Goal: Transaction & Acquisition: Book appointment/travel/reservation

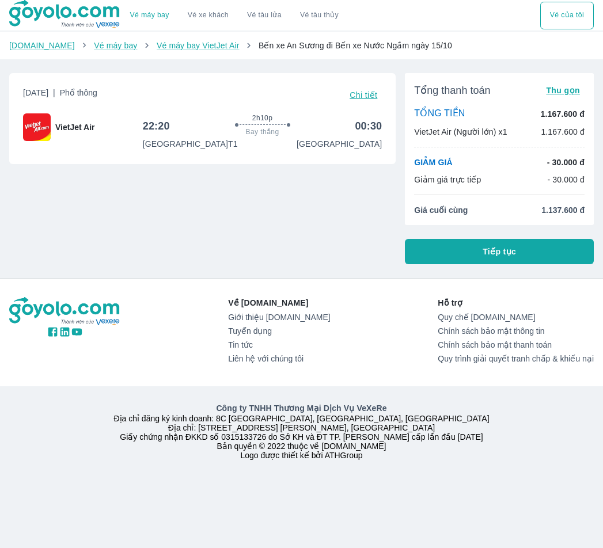
click at [508, 256] on span "Tiếp tục" at bounding box center [499, 252] width 33 height 12
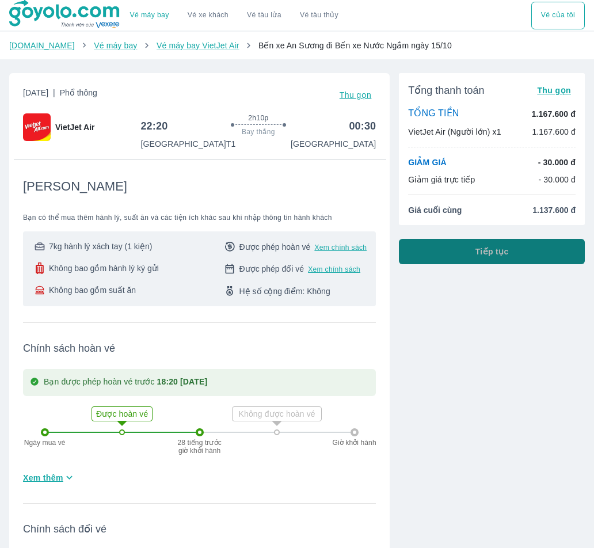
click at [502, 259] on button "Tiếp tục" at bounding box center [492, 251] width 186 height 25
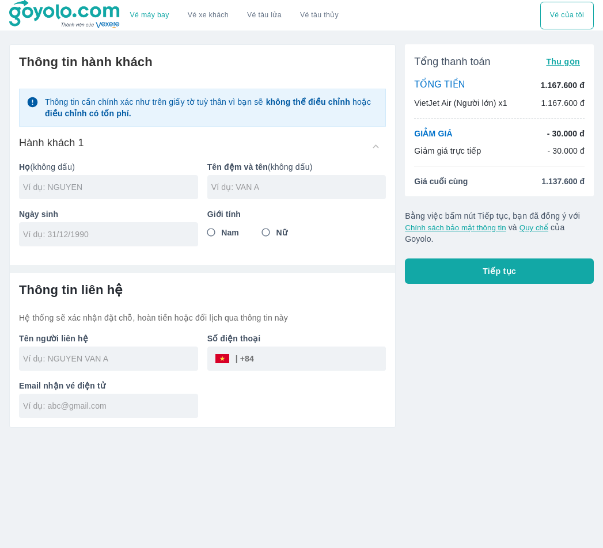
click at [109, 185] on input "text" at bounding box center [110, 187] width 175 height 12
click at [310, 198] on div at bounding box center [296, 187] width 179 height 24
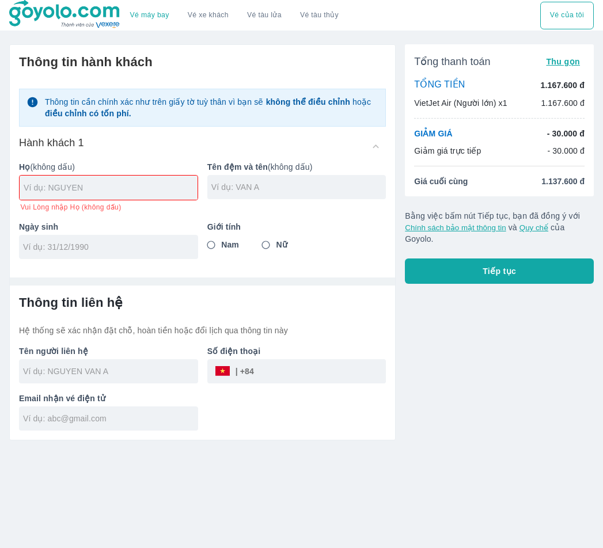
click at [142, 192] on input "text" at bounding box center [111, 188] width 174 height 12
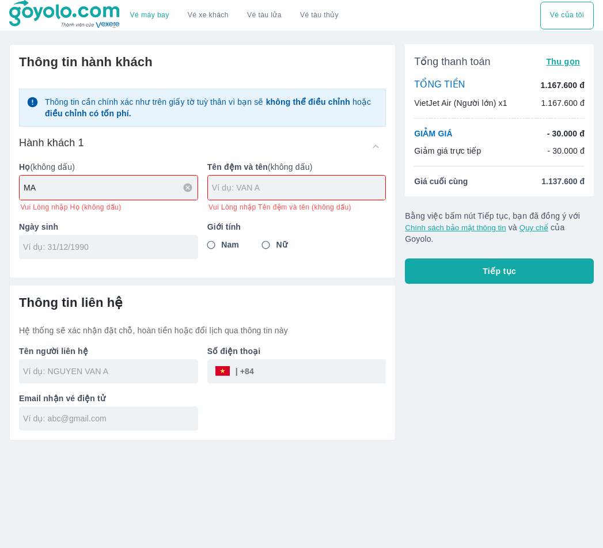
type input "MA"
click at [256, 189] on input "text" at bounding box center [299, 188] width 174 height 12
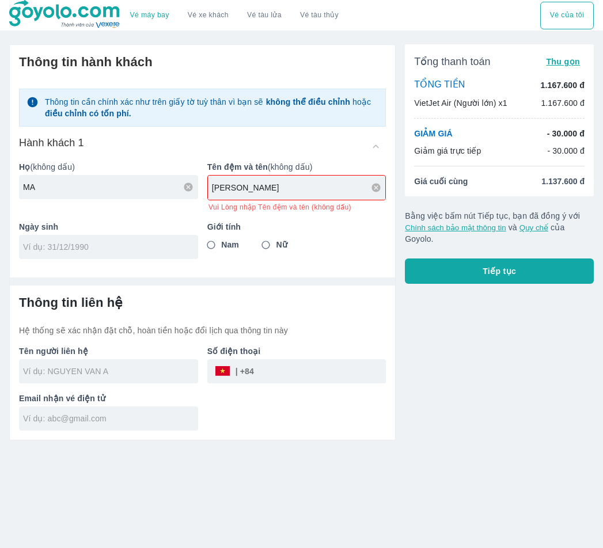
type input "[PERSON_NAME]"
click at [184, 242] on div at bounding box center [108, 247] width 179 height 24
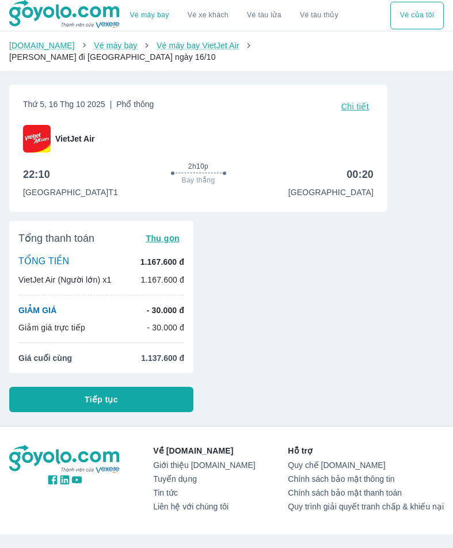
click at [141, 387] on button "Tiếp tục" at bounding box center [101, 399] width 184 height 25
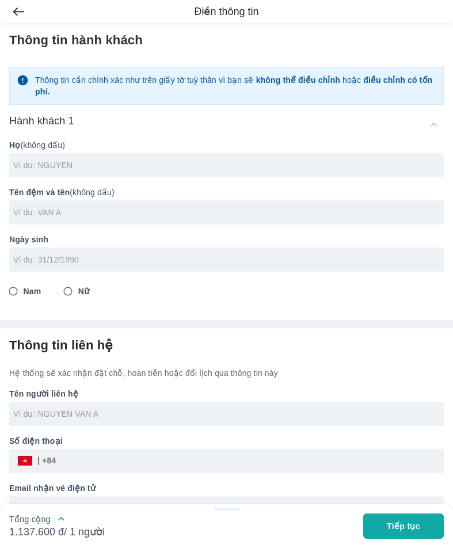
click at [133, 172] on div at bounding box center [226, 165] width 435 height 24
type input "HOANG"
click at [101, 203] on div at bounding box center [226, 212] width 435 height 24
type input "CONG VIET"
click at [98, 257] on input "tel" at bounding box center [222, 260] width 419 height 12
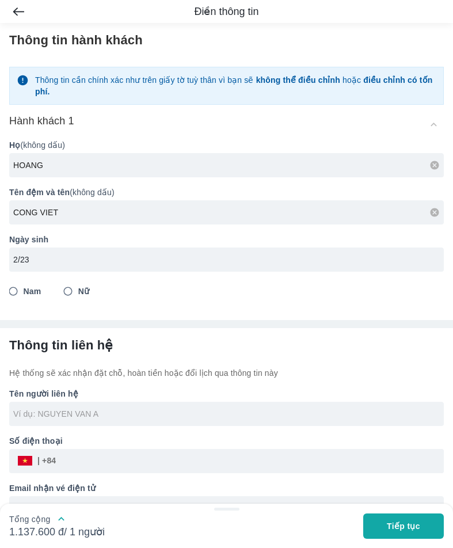
click at [98, 257] on input "2/23" at bounding box center [222, 260] width 419 height 12
type input "2"
click at [73, 257] on input "11/" at bounding box center [222, 260] width 419 height 12
click at [59, 253] on div "1/10/5" at bounding box center [226, 260] width 435 height 24
click at [51, 259] on input "1/10/5" at bounding box center [222, 260] width 419 height 12
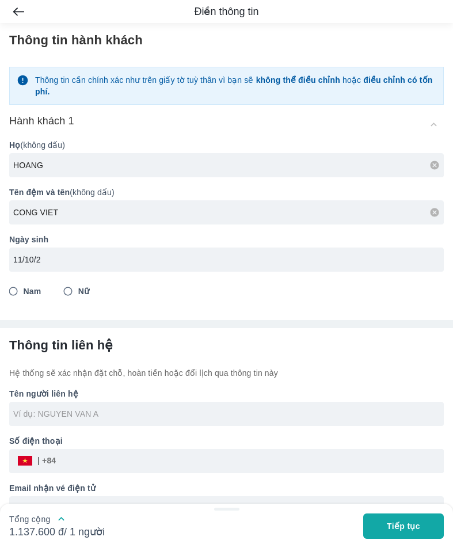
click at [51, 259] on input "11/10/2" at bounding box center [222, 260] width 419 height 12
type input "11/10/2007"
click at [15, 288] on input "Nam" at bounding box center [13, 291] width 21 height 21
radio input "true"
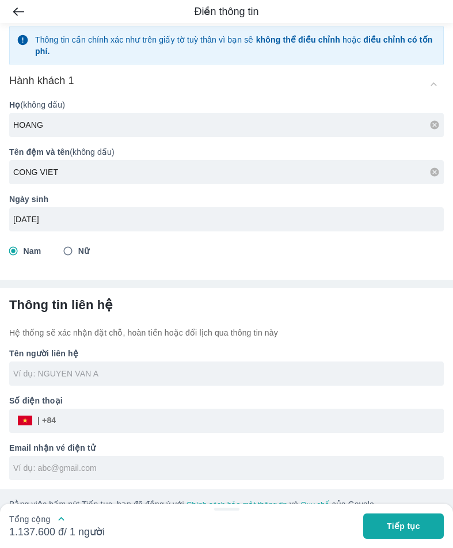
click at [113, 376] on input "text" at bounding box center [228, 373] width 431 height 12
type input "HOANG"
type input "CONG VIET"
type input "HOANG CONG VIET"
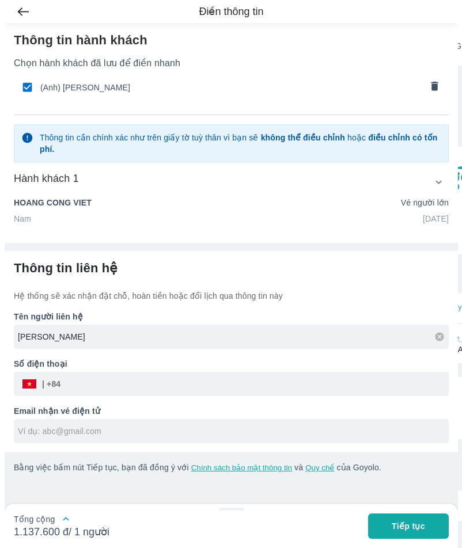
scroll to position [0, 0]
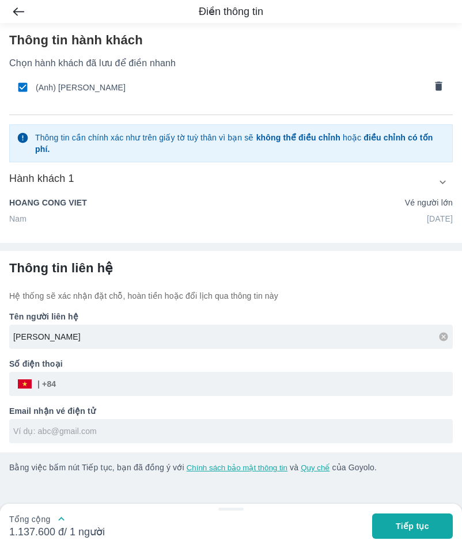
click at [106, 426] on input "text" at bounding box center [232, 432] width 439 height 12
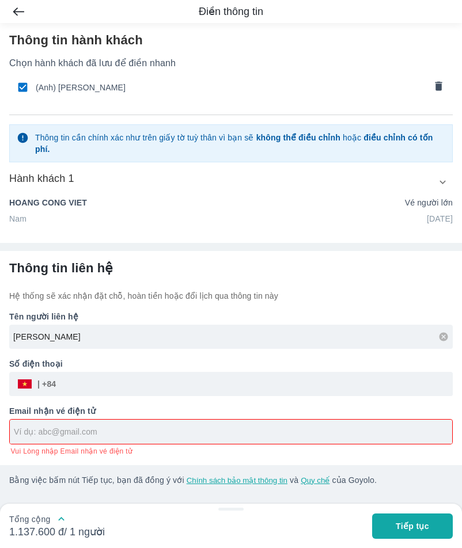
click at [112, 370] on input "tel" at bounding box center [254, 384] width 397 height 28
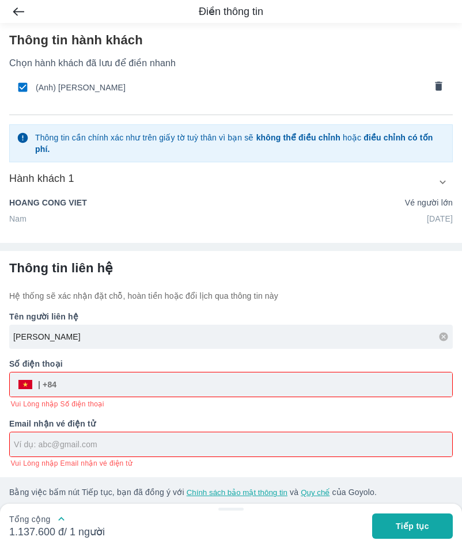
click at [78, 432] on div at bounding box center [231, 444] width 442 height 24
click at [123, 372] on input "tel" at bounding box center [254, 385] width 396 height 28
type input "0"
click at [53, 373] on div "​" at bounding box center [231, 385] width 442 height 24
click at [50, 385] on div "​" at bounding box center [37, 385] width 40 height 0
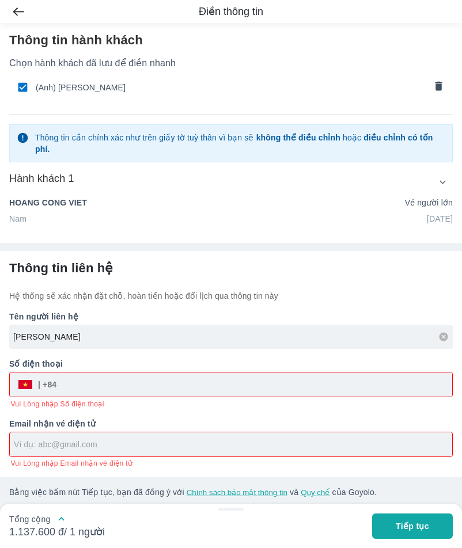
click at [52, 439] on input "text" at bounding box center [233, 445] width 438 height 12
type input "N"
type input "nana6789@gmail.com"
click at [88, 378] on input "tel" at bounding box center [254, 385] width 396 height 28
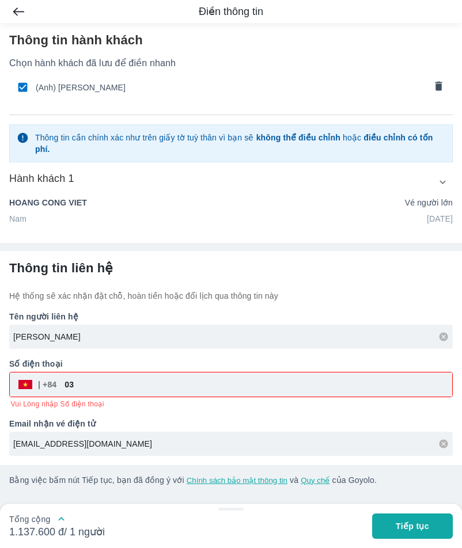
type input "0"
type input "23496455457"
click at [393, 522] on button "Tiếp tục" at bounding box center [412, 526] width 81 height 25
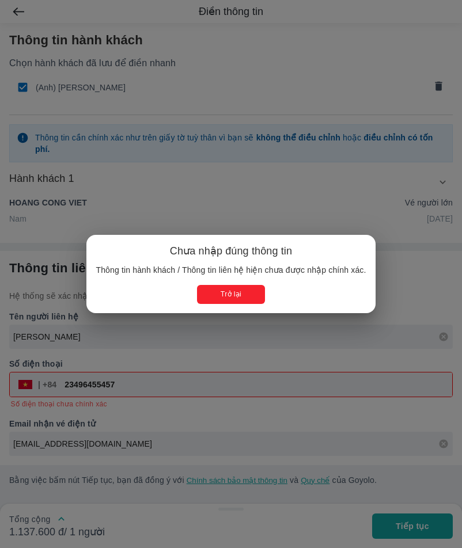
click at [291, 334] on div "Chưa nhập đúng thông tin Thông tin hành khách / Thông tin liên hệ hiện chưa đượ…" at bounding box center [231, 274] width 462 height 548
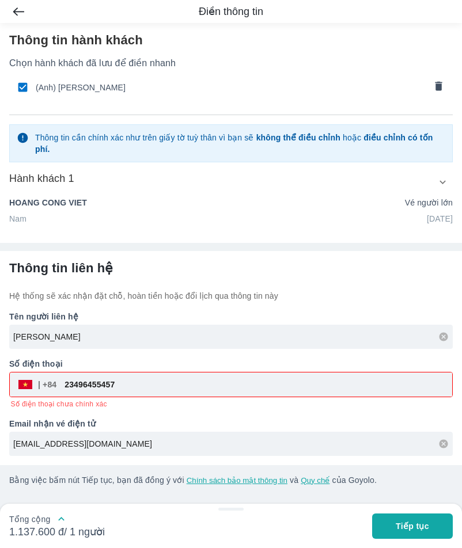
drag, startPoint x: 149, startPoint y: 374, endPoint x: 35, endPoint y: 375, distance: 113.4
click at [35, 375] on div "​ 23496455457" at bounding box center [231, 385] width 442 height 24
click at [427, 516] on button "Tiếp tục" at bounding box center [412, 526] width 81 height 25
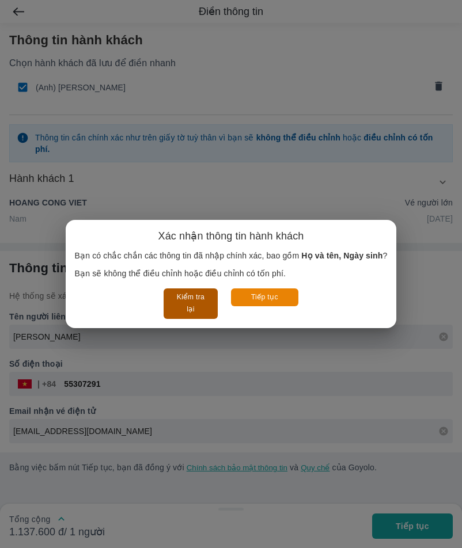
click at [178, 302] on button "Kiểm tra lại" at bounding box center [191, 303] width 54 height 31
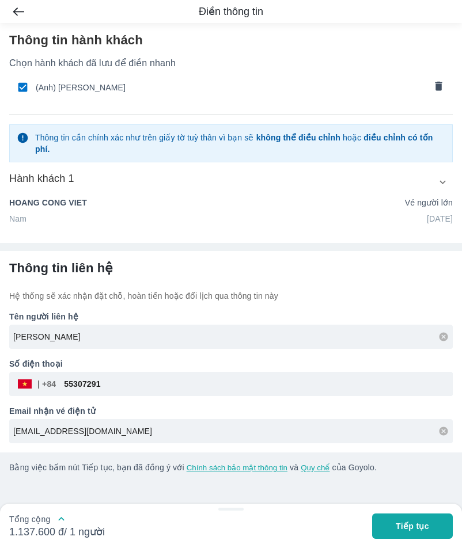
click at [111, 370] on input "55307291" at bounding box center [254, 384] width 397 height 28
type input "55307581"
click at [398, 521] on span "Tiếp tục" at bounding box center [412, 527] width 33 height 12
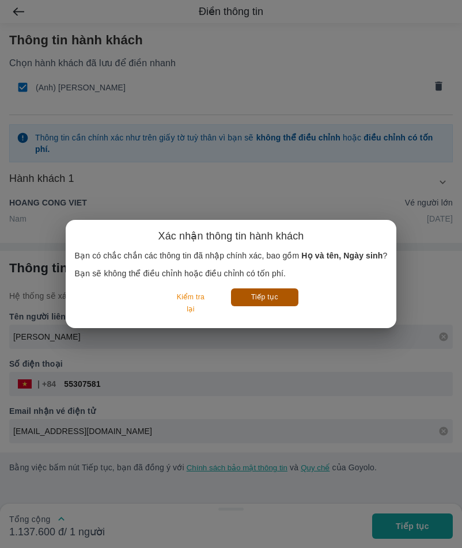
click at [267, 306] on button "Tiếp tục" at bounding box center [264, 297] width 67 height 18
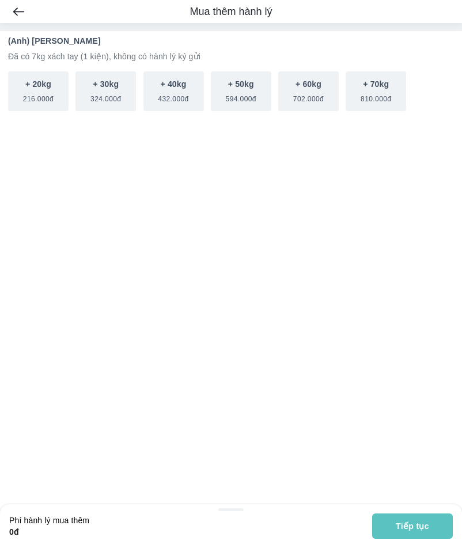
click at [416, 517] on button "Tiếp tục" at bounding box center [412, 526] width 81 height 25
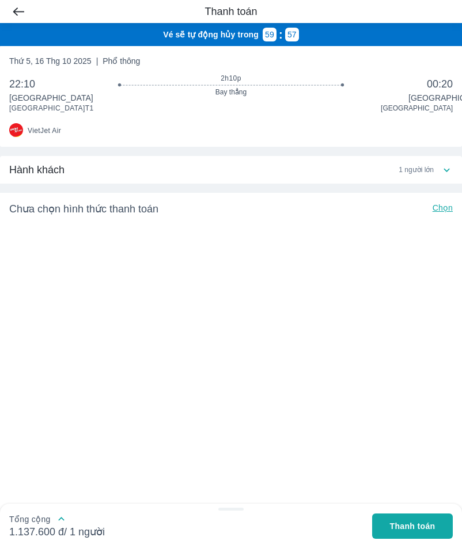
click at [449, 216] on p "Chọn" at bounding box center [442, 209] width 20 height 14
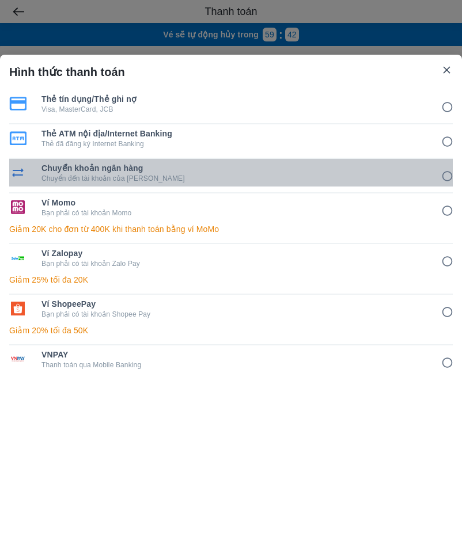
click at [296, 166] on span "Chuyển khoản ngân hàng" at bounding box center [233, 168] width 384 height 12
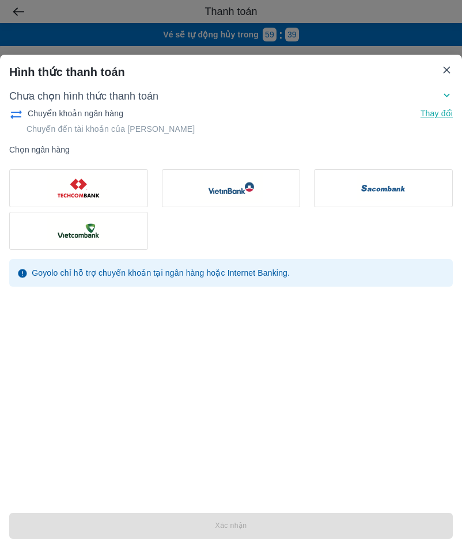
click at [131, 191] on img at bounding box center [79, 188] width 138 height 37
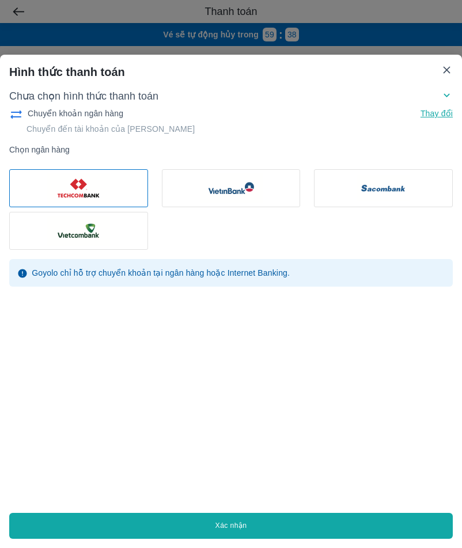
click at [243, 527] on button "Xác nhận" at bounding box center [230, 526] width 443 height 26
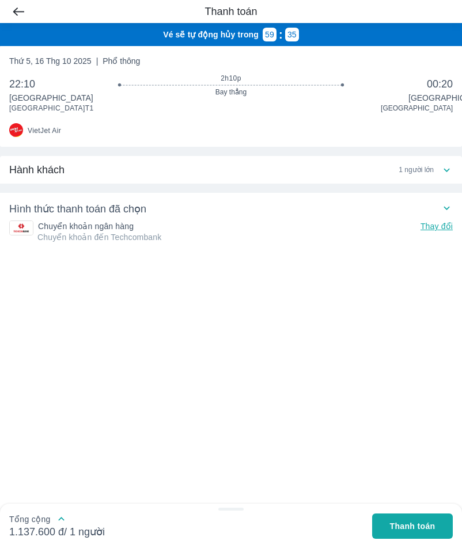
click at [413, 530] on span "Thanh toán" at bounding box center [412, 527] width 45 height 12
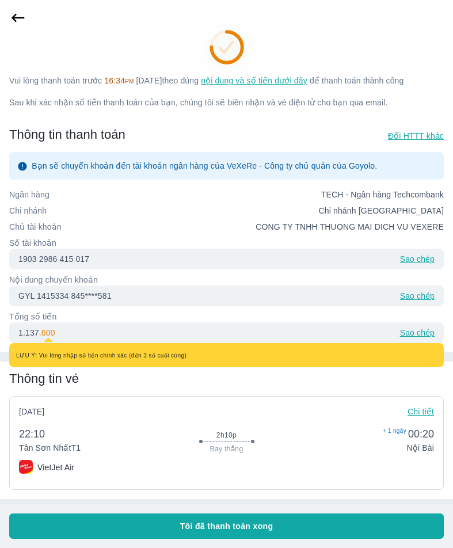
scroll to position [58, 0]
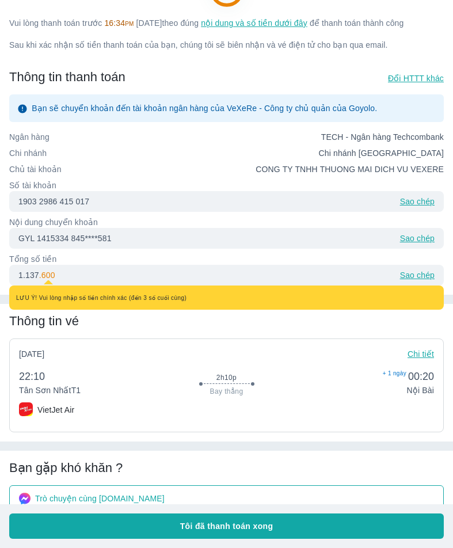
click at [222, 325] on div "Thông tin vé Thứ 5, 16/10/2025 Chi tiết 22:10 Tân Sơn Nhất T1 2h10p Bay thẳng +…" at bounding box center [226, 373] width 453 height 138
click at [147, 263] on p "Tổng số tiền" at bounding box center [226, 259] width 435 height 12
click at [130, 271] on div "1.137 . 600 LƯU Ý! Vui lòng nhập số tiền chính xác (đến 3 số cuối cùng) Sao chép" at bounding box center [226, 275] width 435 height 21
click at [111, 277] on div "1.137 . 600 LƯU Ý! Vui lòng nhập số tiền chính xác (đến 3 số cuối cùng) Sao chép" at bounding box center [226, 275] width 435 height 21
click at [36, 268] on div "1.137 . 600 LƯU Ý! Vui lòng nhập số tiền chính xác (đến 3 số cuối cùng) Sao chép" at bounding box center [226, 275] width 435 height 21
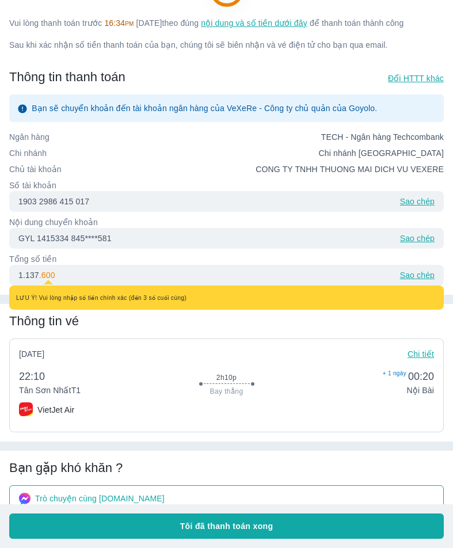
click at [39, 271] on p ". 600" at bounding box center [47, 275] width 16 height 12
click at [71, 275] on div "1.137 . 600 LƯU Ý! Vui lòng nhập số tiền chính xác (đến 3 số cuối cùng) Sao chép" at bounding box center [226, 275] width 435 height 21
click at [112, 311] on div "Thông tin vé Thứ 5, 16/10/2025 Chi tiết 22:10 Tân Sơn Nhất T1 2h10p Bay thẳng +…" at bounding box center [226, 373] width 453 height 138
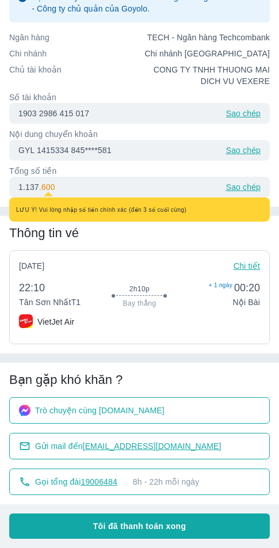
scroll to position [145, 0]
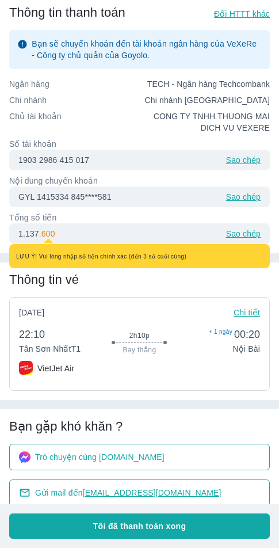
click at [109, 223] on p "Tổng số tiền" at bounding box center [139, 218] width 261 height 12
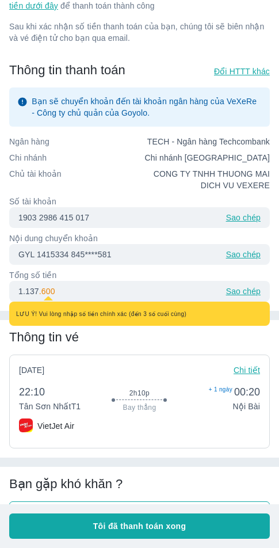
click at [249, 260] on p "Sao chép" at bounding box center [243, 255] width 35 height 12
click at [183, 281] on p "Tổng số tiền" at bounding box center [139, 275] width 261 height 12
click at [47, 296] on div "1.137 . 600 LƯU Ý! Vui lòng nhập số tiền chính xác (đến 3 số cuối cùng) Sao chép" at bounding box center [139, 291] width 261 height 21
click at [106, 301] on div "1.137 . 600 LƯU Ý! Vui lòng nhập số tiền chính xác (đến 3 số cuối cùng) Sao chép" at bounding box center [139, 291] width 261 height 21
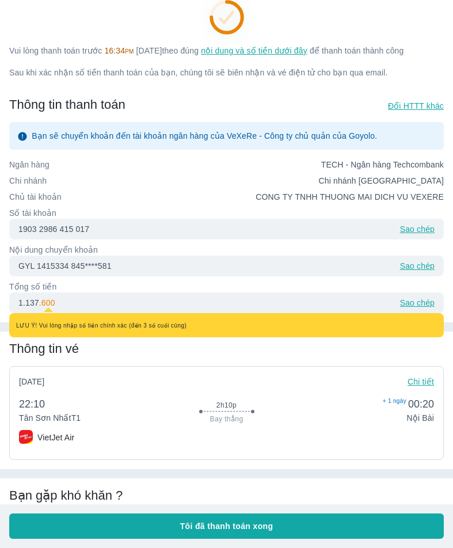
scroll to position [0, 0]
